Goal: Complete application form

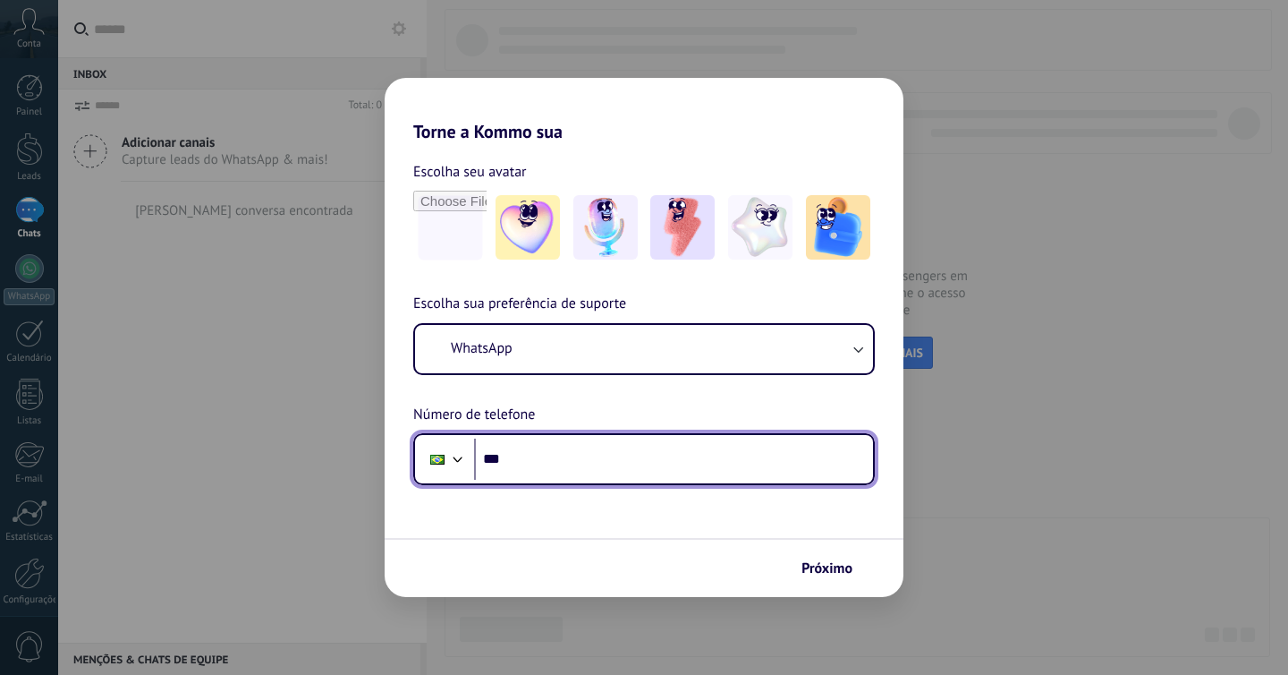
click at [597, 460] on input "***" at bounding box center [673, 458] width 399 height 41
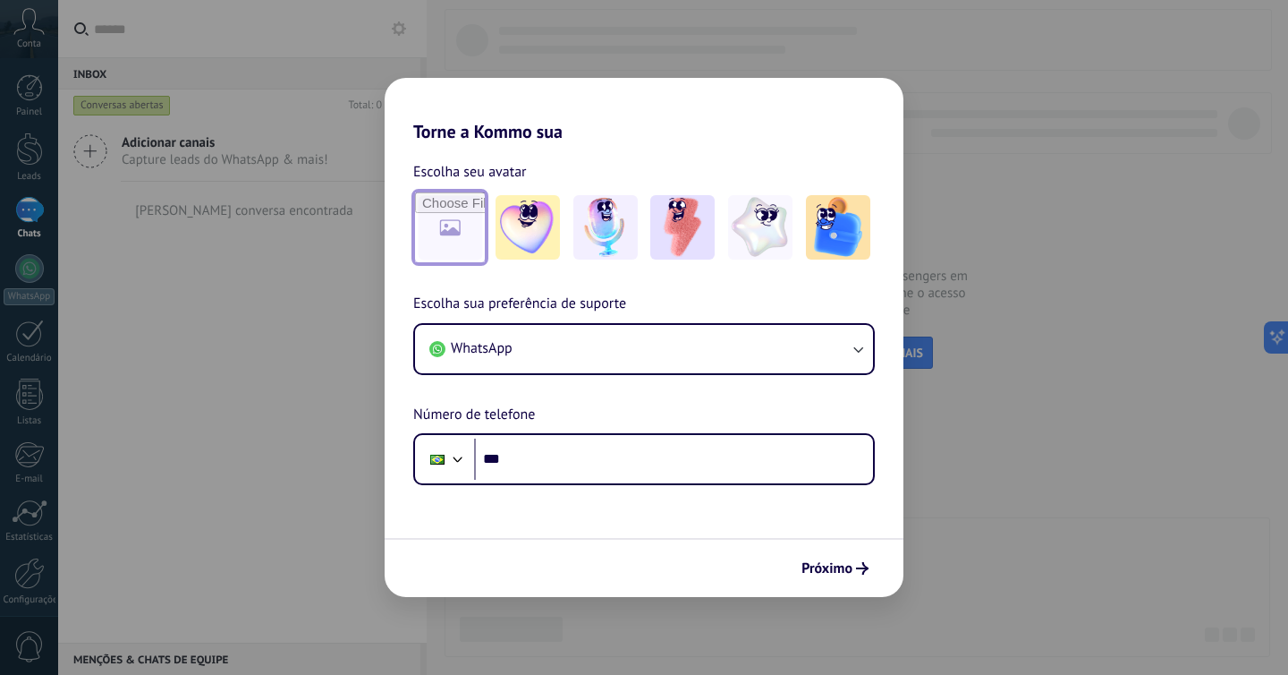
click at [462, 236] on input "file" at bounding box center [450, 227] width 70 height 70
click at [814, 571] on span "Próximo" at bounding box center [827, 568] width 51 height 13
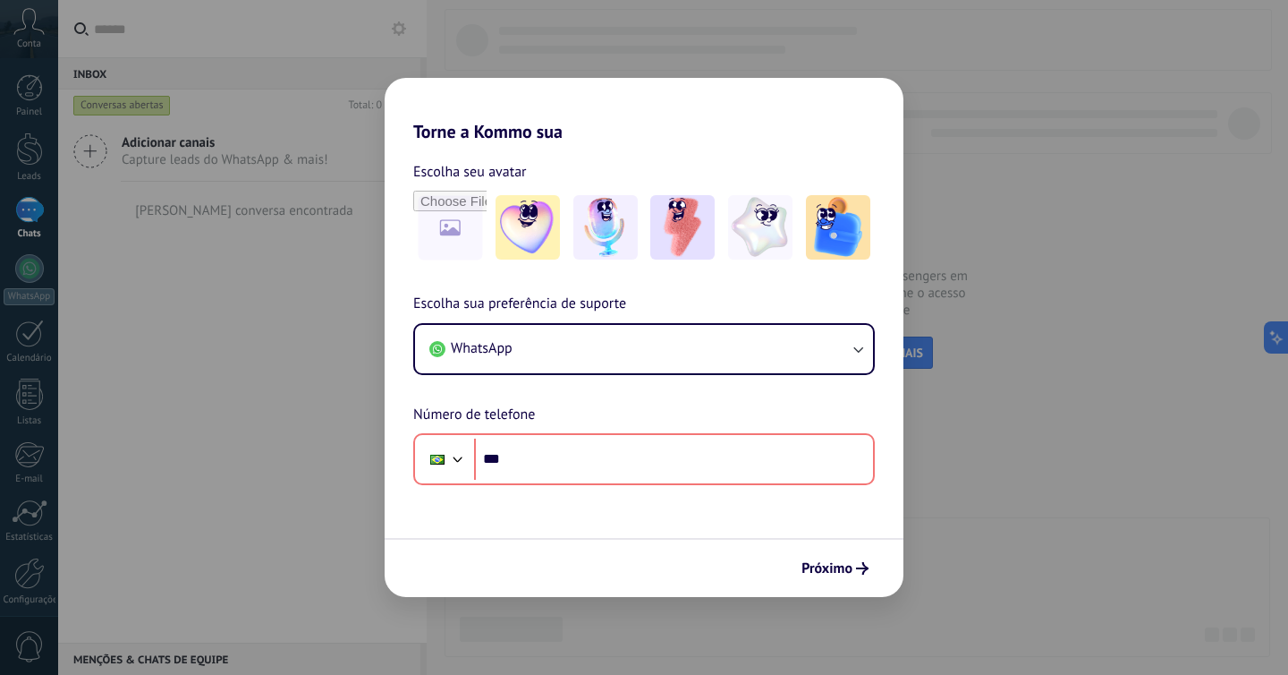
click at [296, 381] on div "Torne a Kommo sua Escolha seu avatar Escolha sua preferência de suporte WhatsAp…" at bounding box center [644, 337] width 1288 height 675
